Goal: Find specific page/section: Find specific page/section

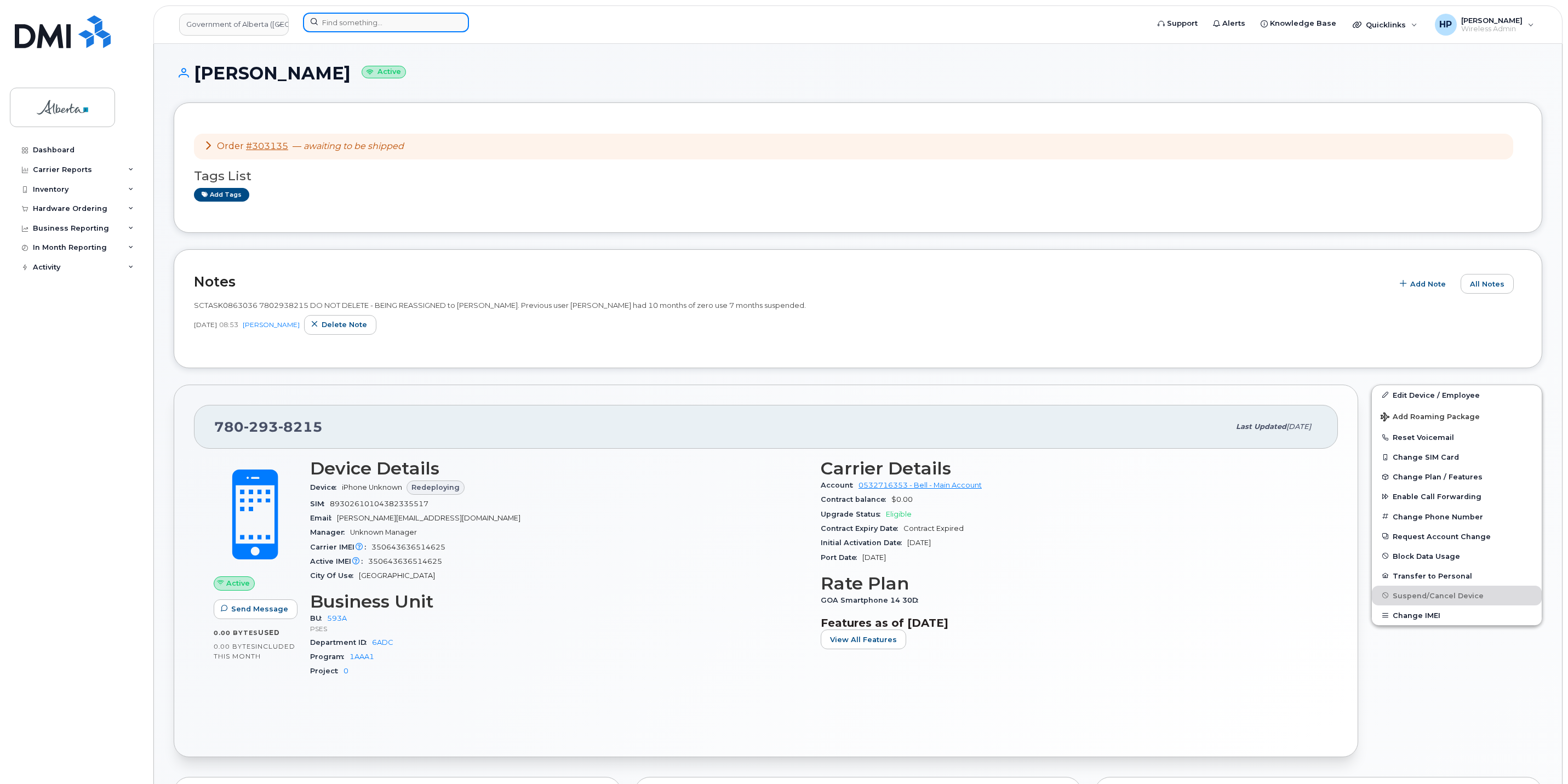
click at [373, 28] on input at bounding box center [386, 23] width 166 height 20
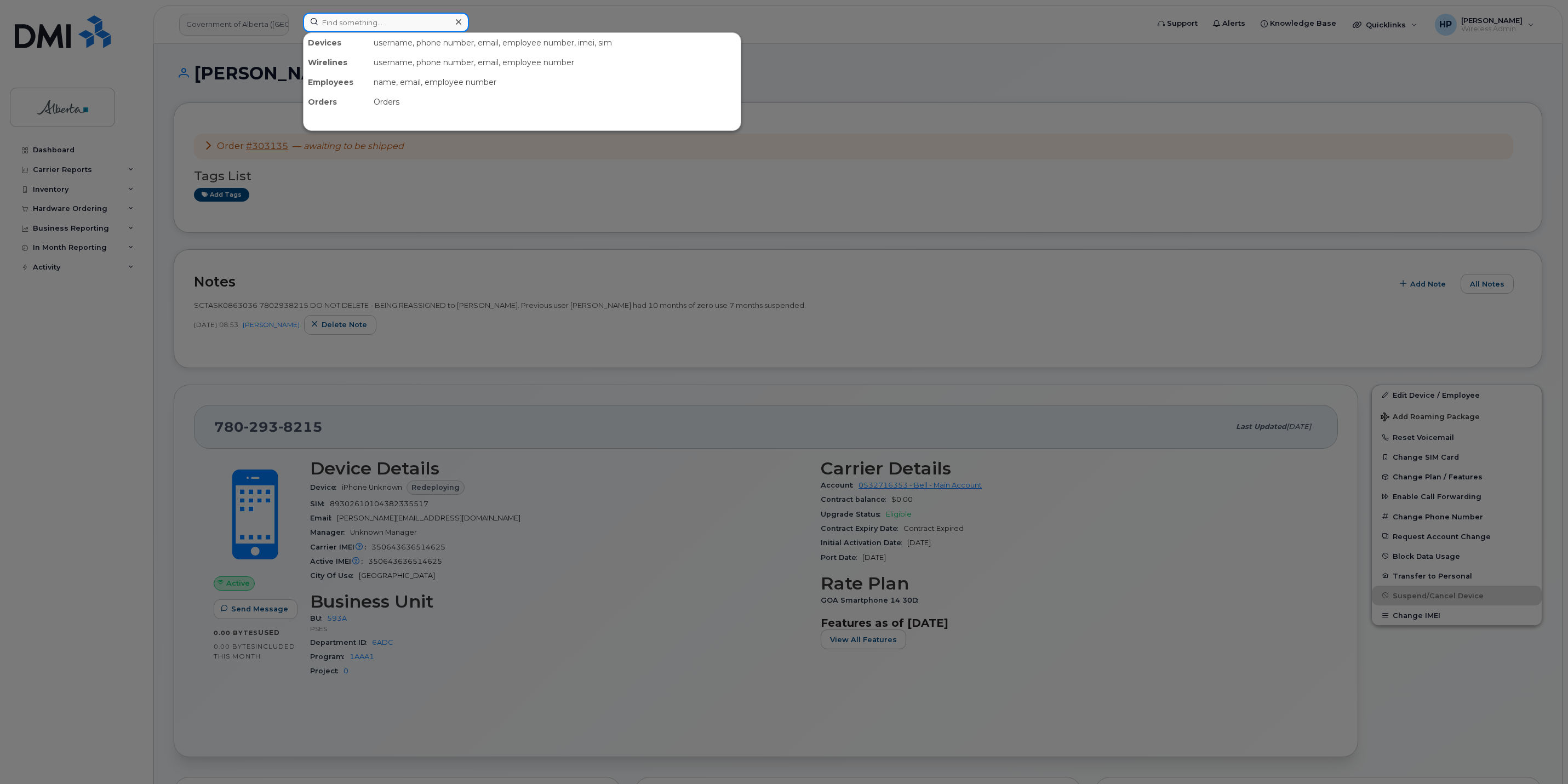
paste input "4036787783"
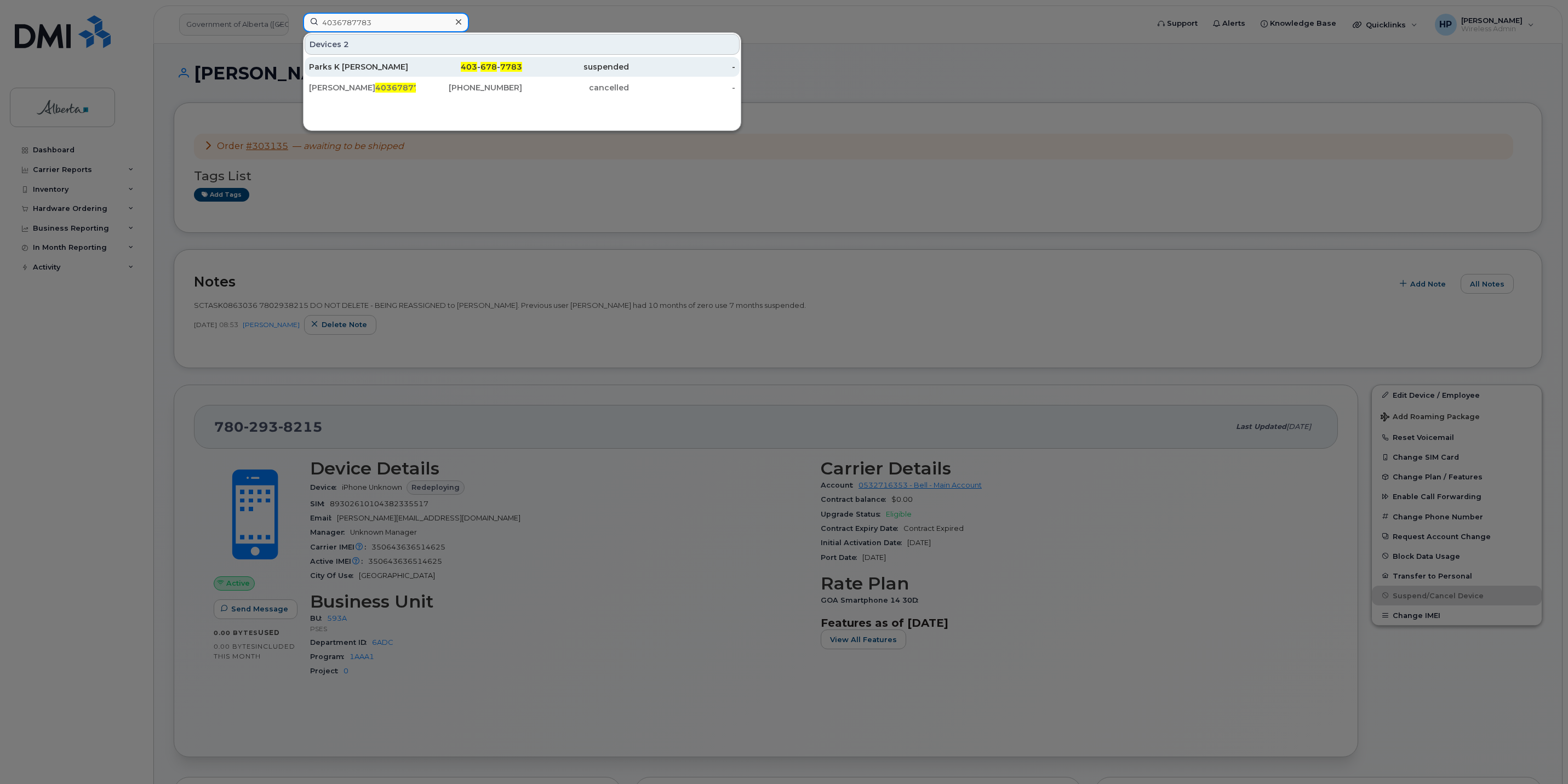
type input "4036787783"
click at [384, 63] on div "Parks K Bill Johnston" at bounding box center [362, 67] width 107 height 11
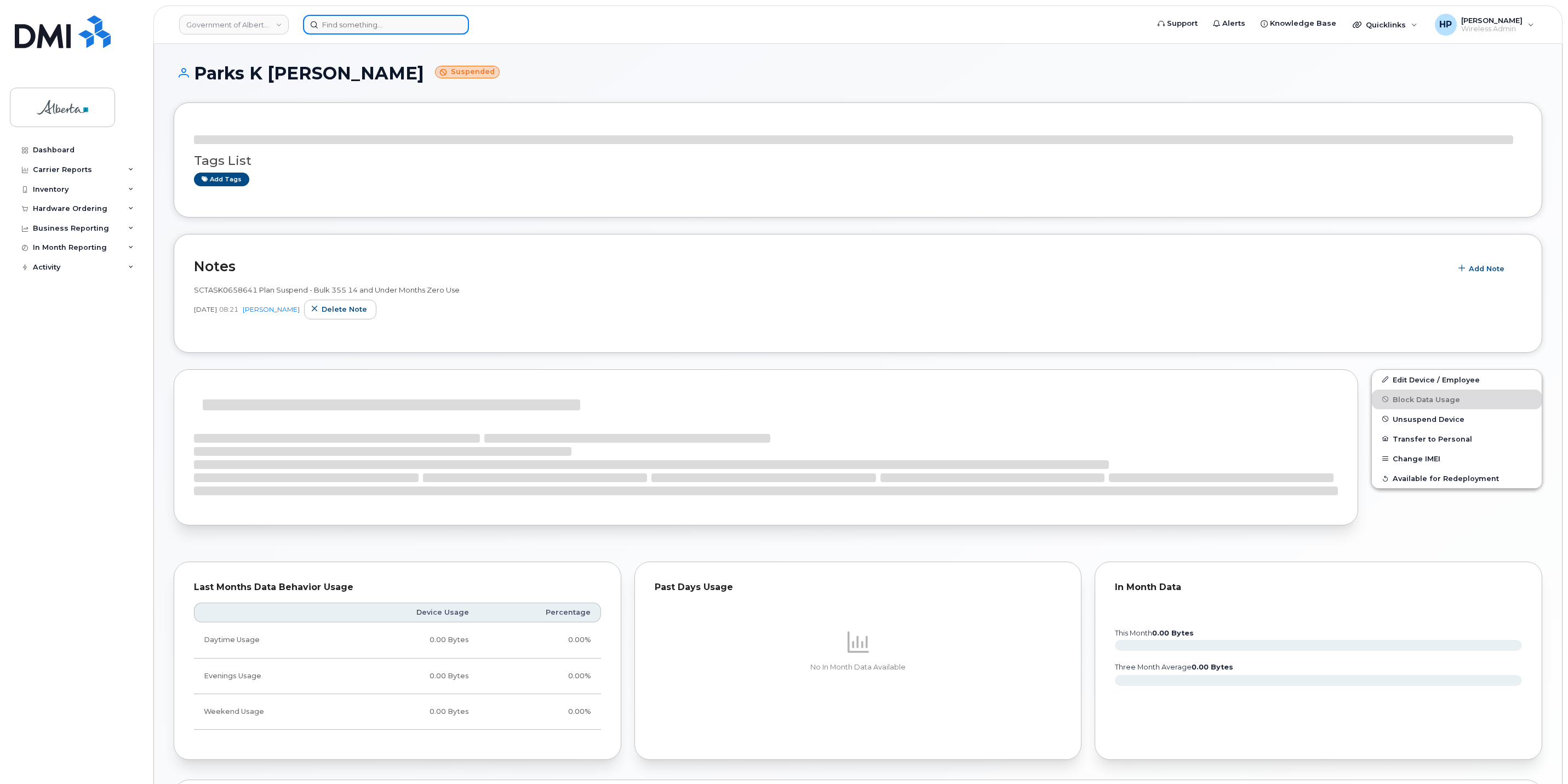
drag, startPoint x: 0, startPoint y: 0, endPoint x: 339, endPoint y: 26, distance: 340.0
click at [339, 26] on input at bounding box center [386, 24] width 166 height 20
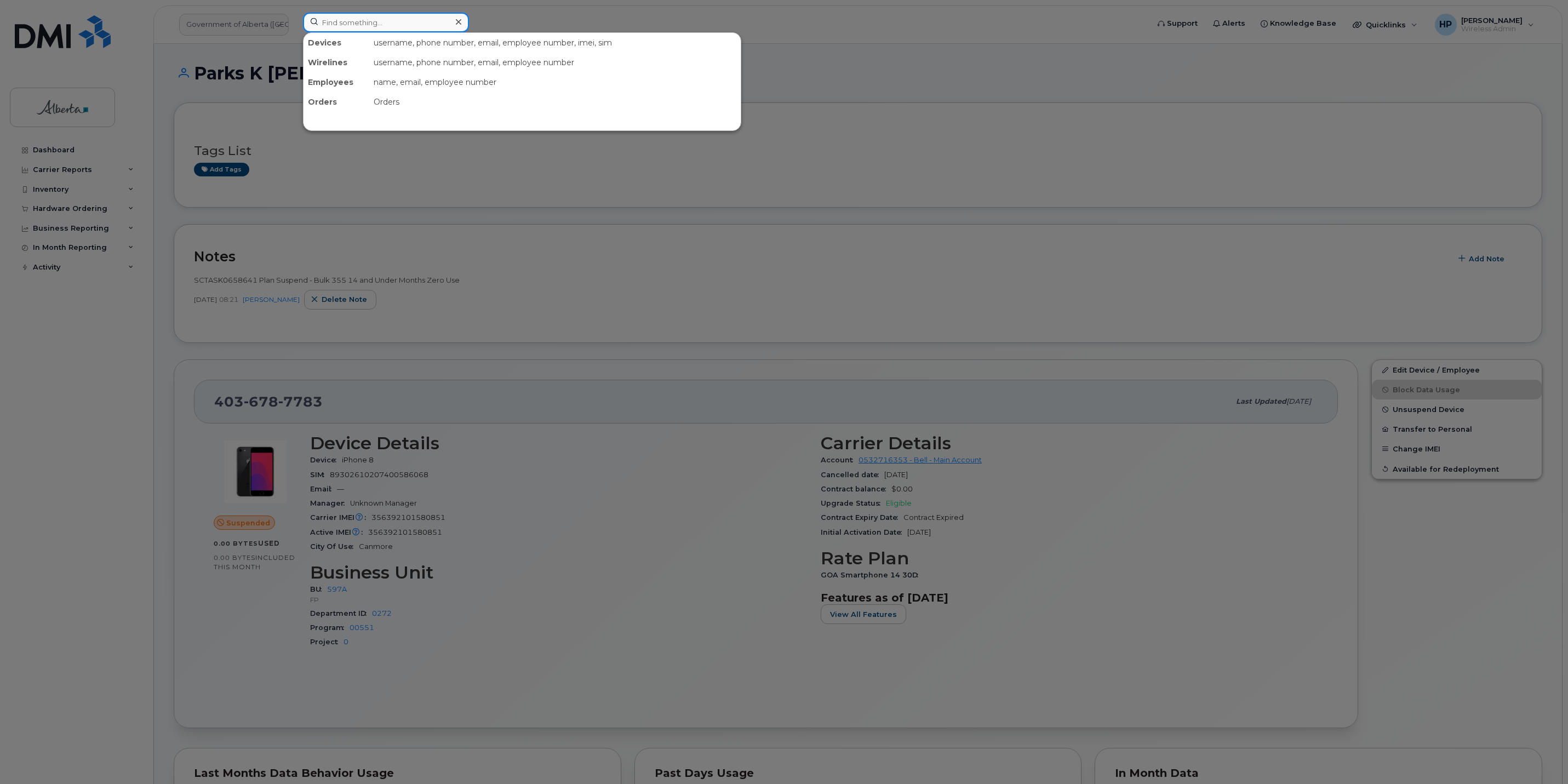
paste input "[PERSON_NAME]"
type input "[PERSON_NAME]"
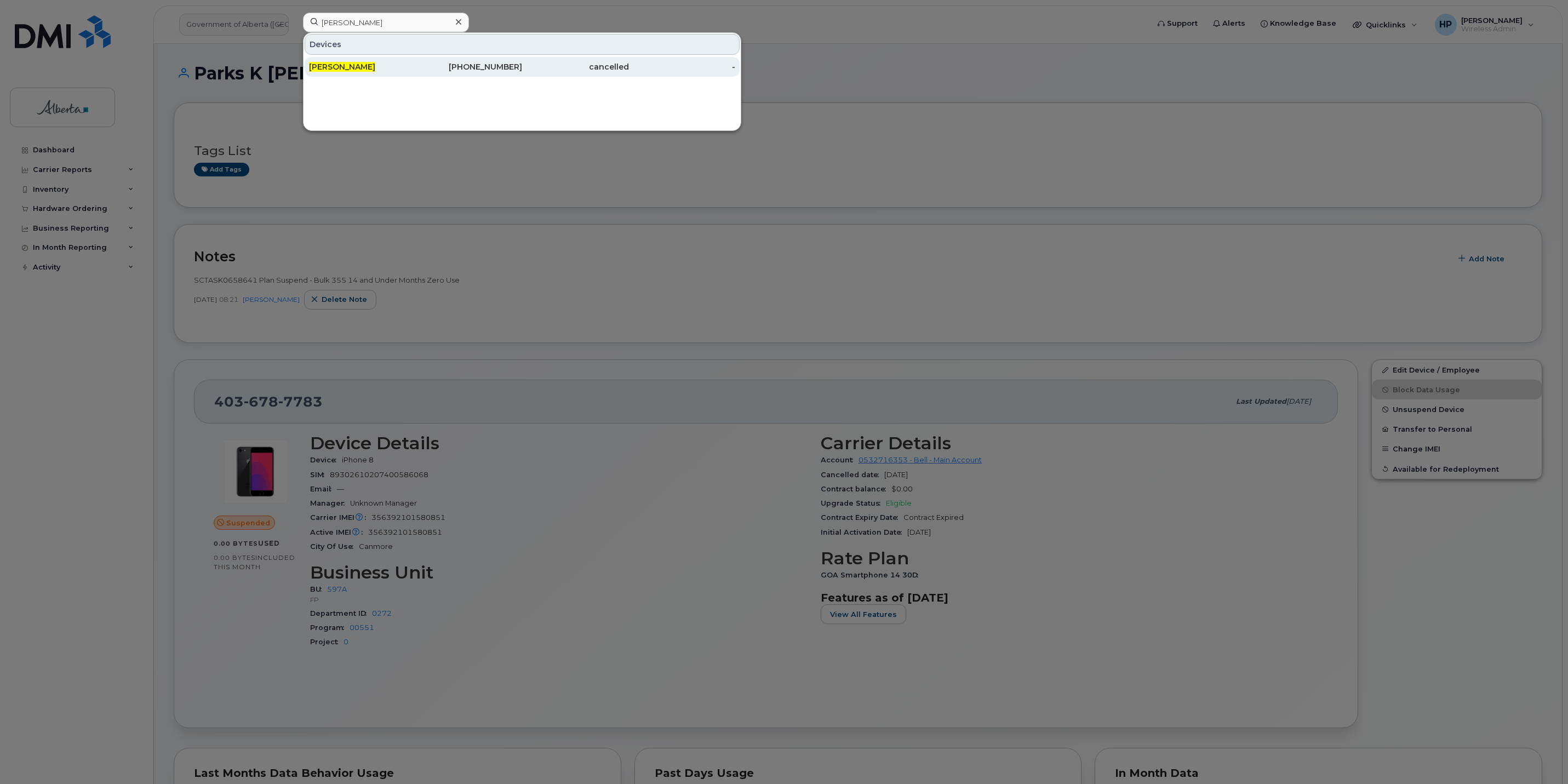
click at [361, 75] on div "[PERSON_NAME]" at bounding box center [362, 67] width 107 height 20
